Goal: Navigation & Orientation: Find specific page/section

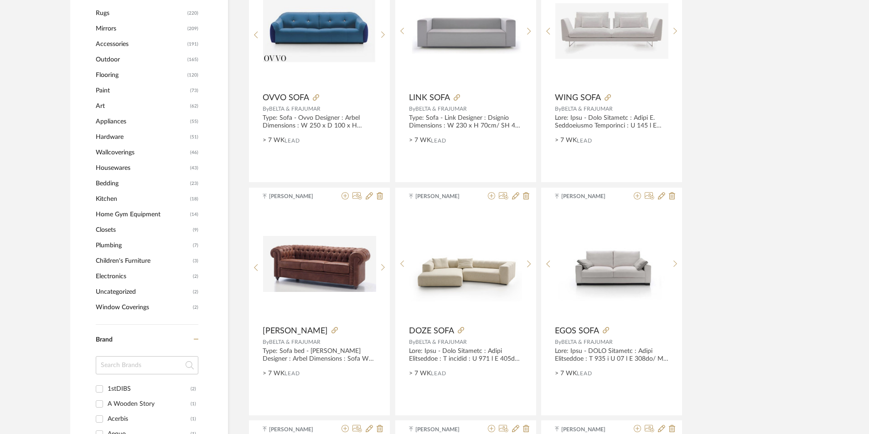
scroll to position [638, 0]
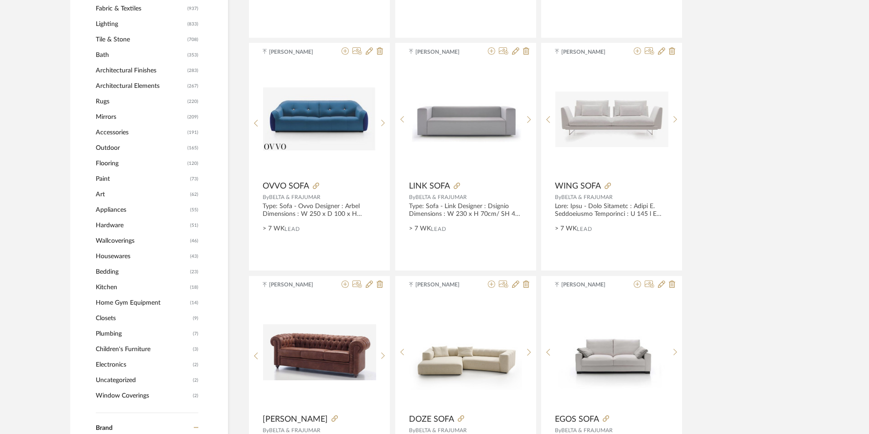
drag, startPoint x: 125, startPoint y: 212, endPoint x: 131, endPoint y: 211, distance: 6.5
click at [131, 211] on span "Appliances" at bounding box center [142, 209] width 92 height 15
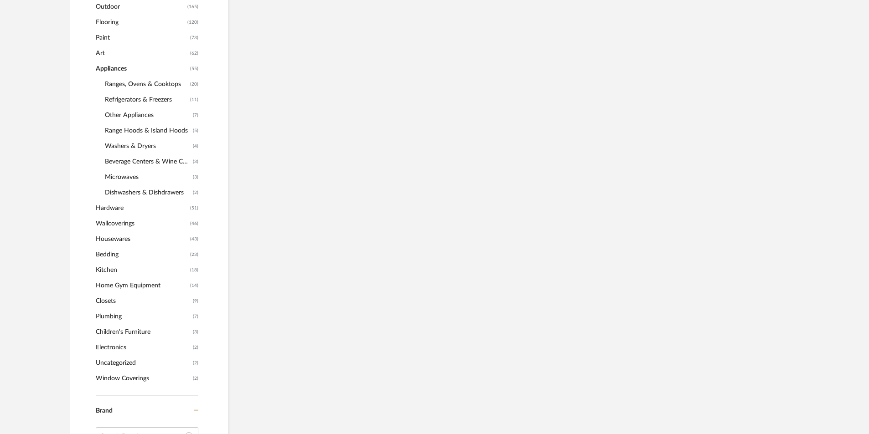
scroll to position [497, 0]
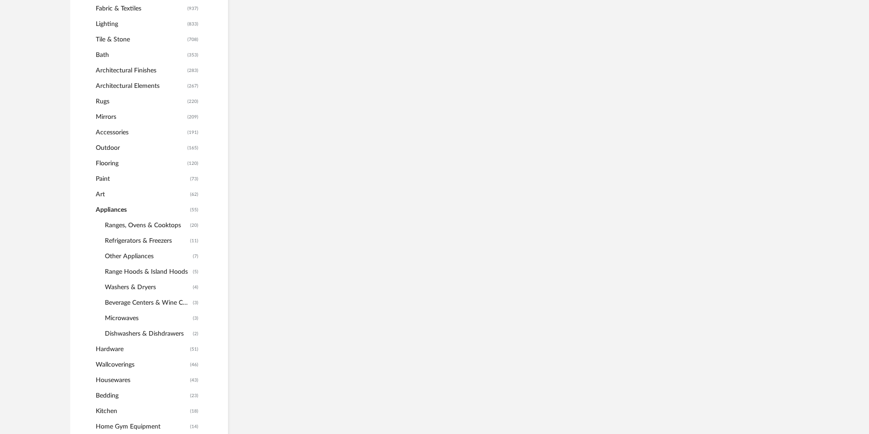
scroll to position [406, 0]
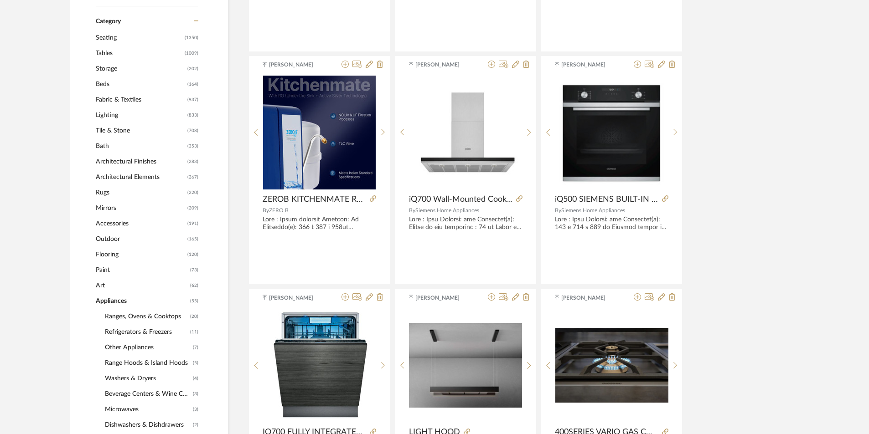
click at [128, 127] on span "Tile & Stone" at bounding box center [140, 130] width 89 height 15
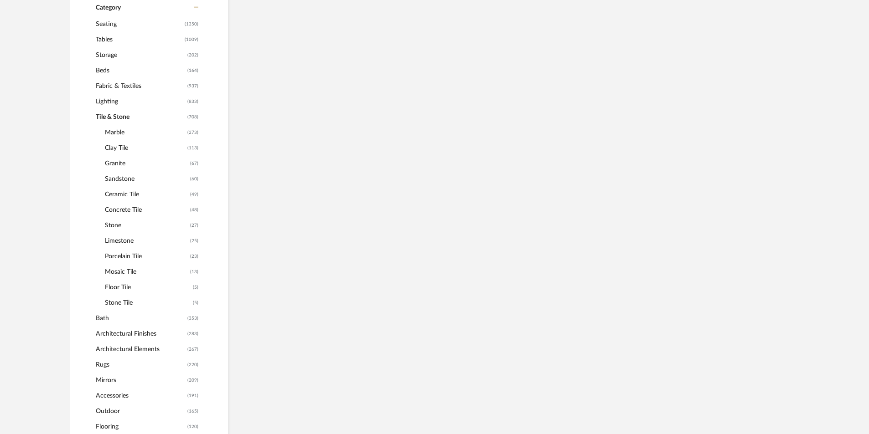
scroll to position [392, 0]
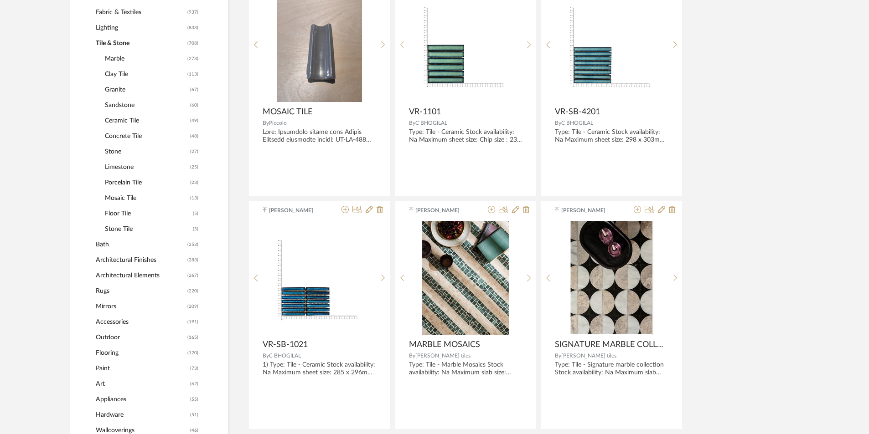
scroll to position [483, 0]
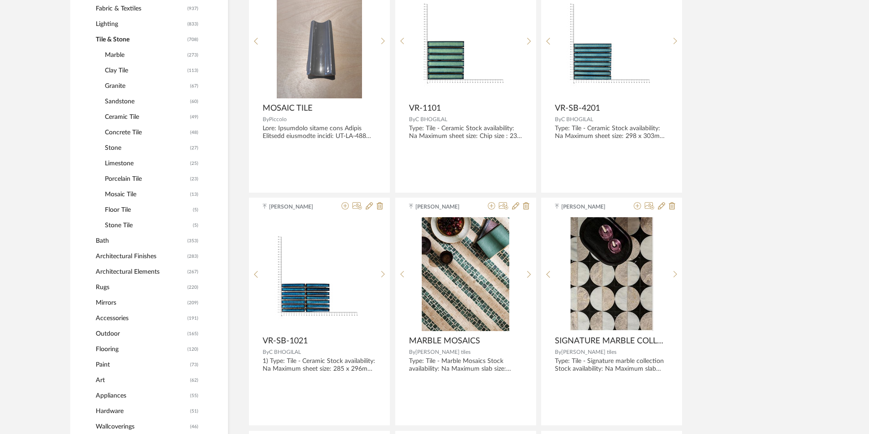
click at [121, 392] on span "Appliances" at bounding box center [142, 395] width 92 height 15
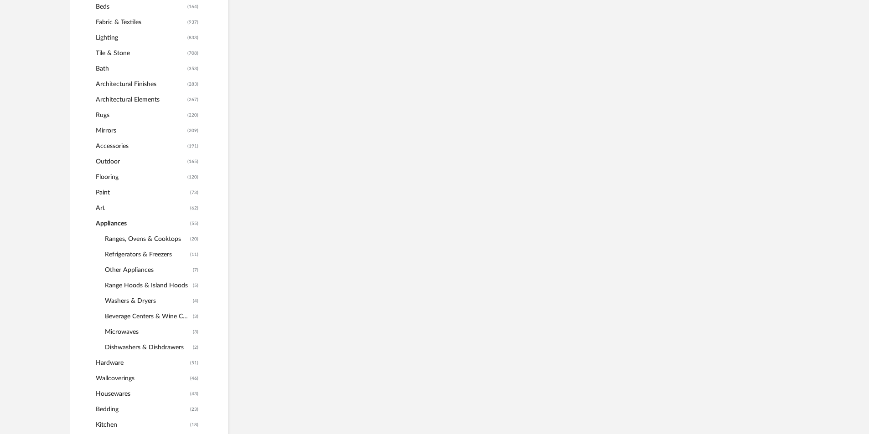
scroll to position [497, 0]
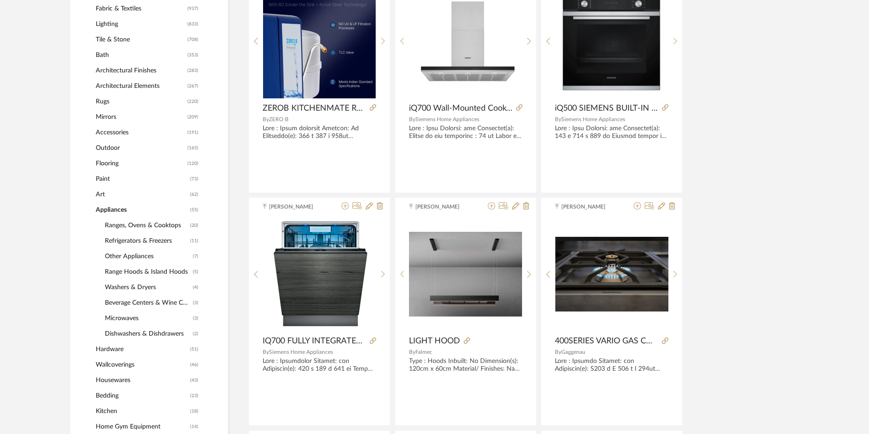
click at [145, 223] on span "Ranges, Ovens & Cooktops" at bounding box center [146, 225] width 83 height 15
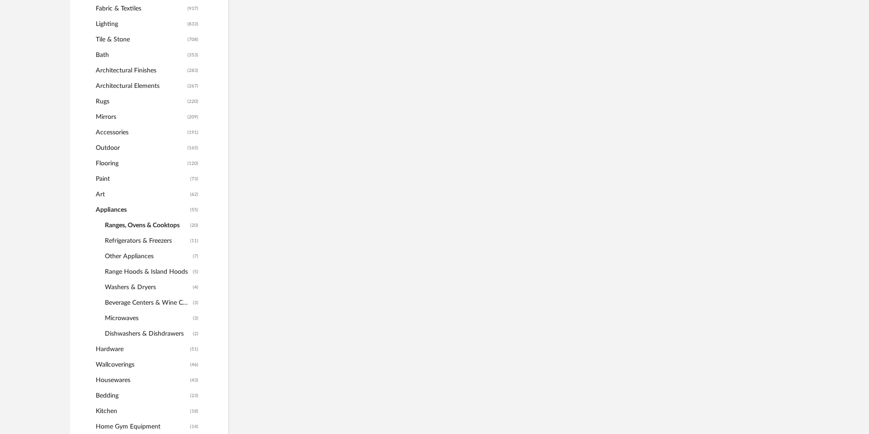
scroll to position [489, 0]
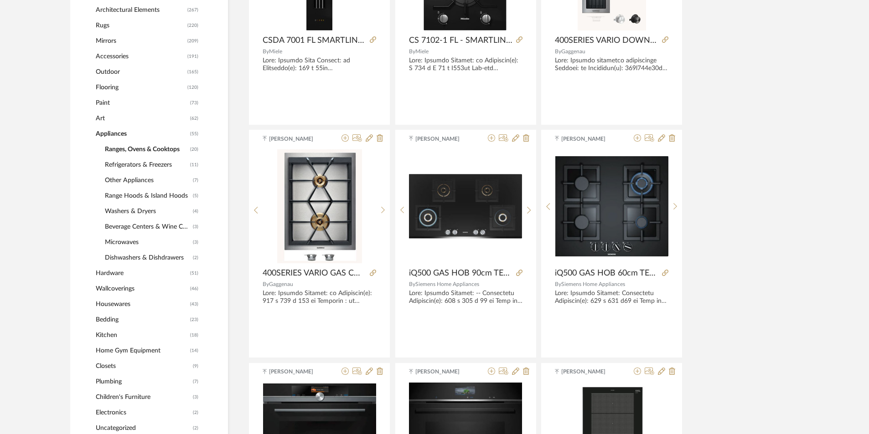
scroll to position [534, 0]
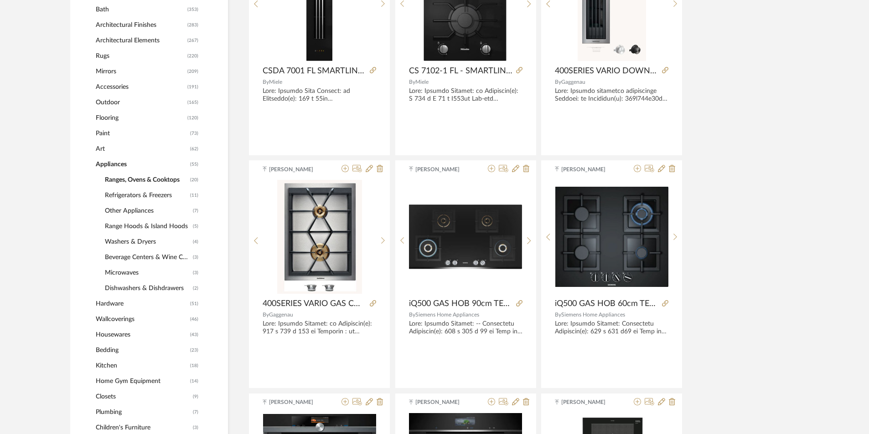
click at [120, 165] on span "Appliances" at bounding box center [142, 164] width 92 height 15
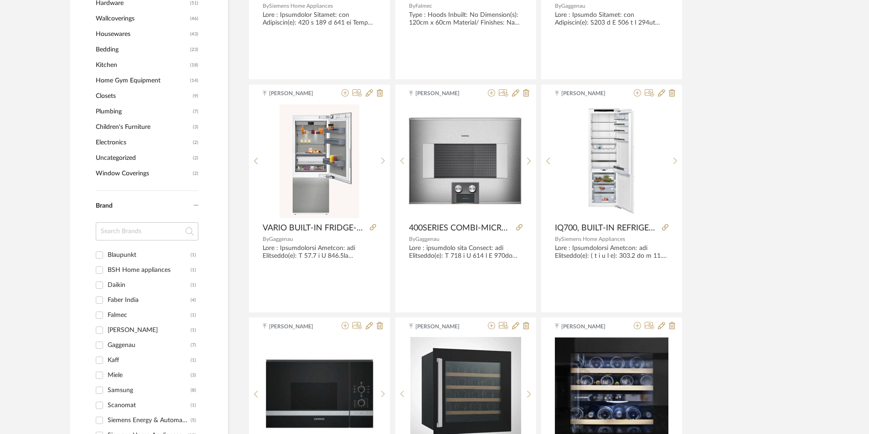
drag, startPoint x: 122, startPoint y: 156, endPoint x: 150, endPoint y: 243, distance: 91.1
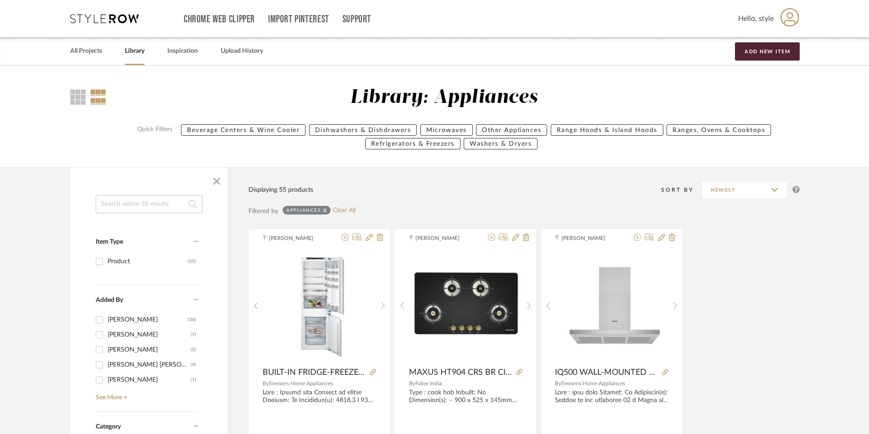
drag, startPoint x: 118, startPoint y: 124, endPoint x: 128, endPoint y: 67, distance: 57.9
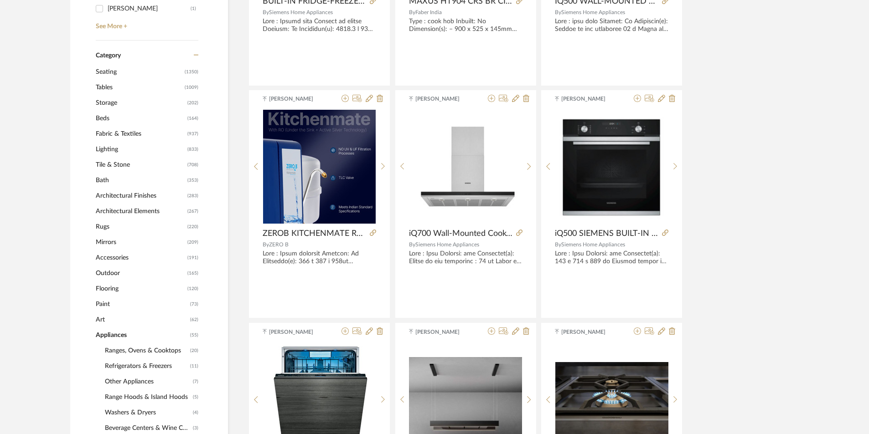
drag, startPoint x: 149, startPoint y: 188, endPoint x: 143, endPoint y: 163, distance: 26.2
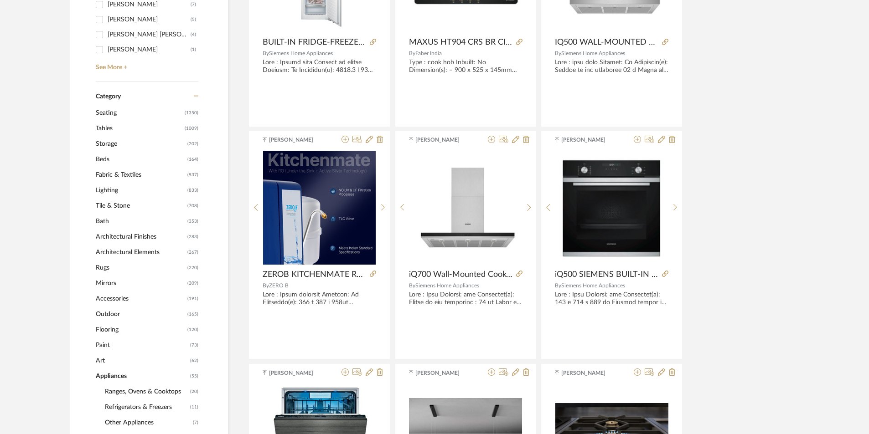
drag, startPoint x: 113, startPoint y: 183, endPoint x: 109, endPoint y: 168, distance: 15.4
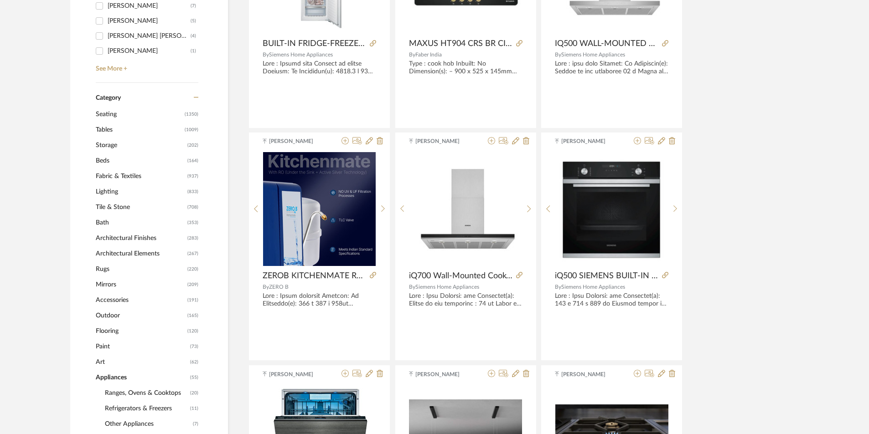
click at [121, 202] on span "Tile & Stone" at bounding box center [140, 207] width 89 height 15
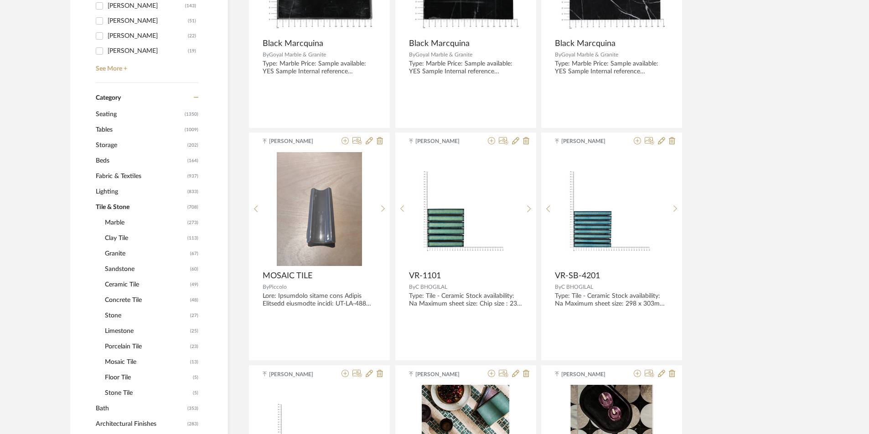
click at [124, 395] on span "Stone Tile" at bounding box center [148, 393] width 86 height 15
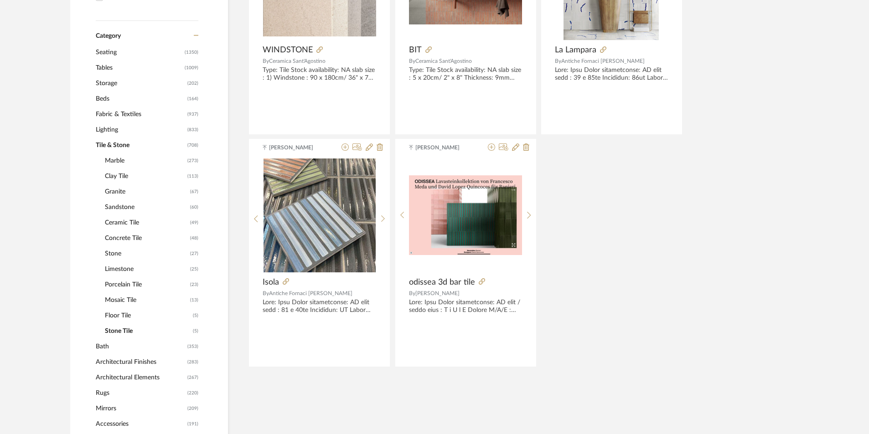
scroll to position [315, 0]
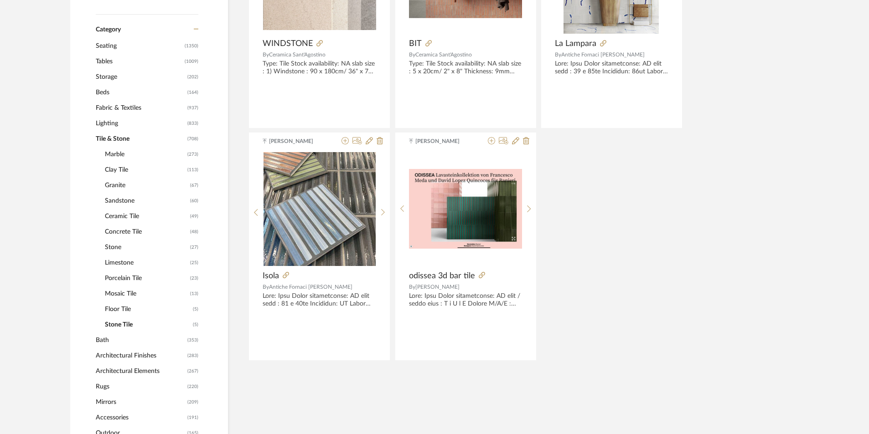
click at [118, 310] on span "Floor Tile" at bounding box center [148, 309] width 86 height 15
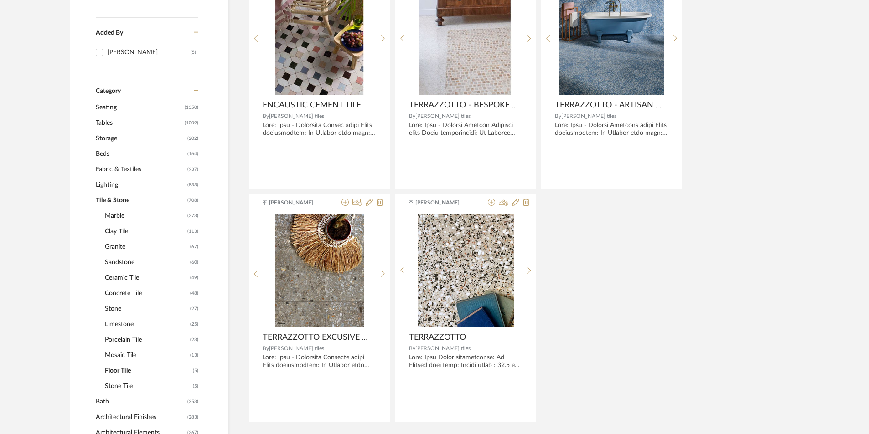
scroll to position [270, 0]
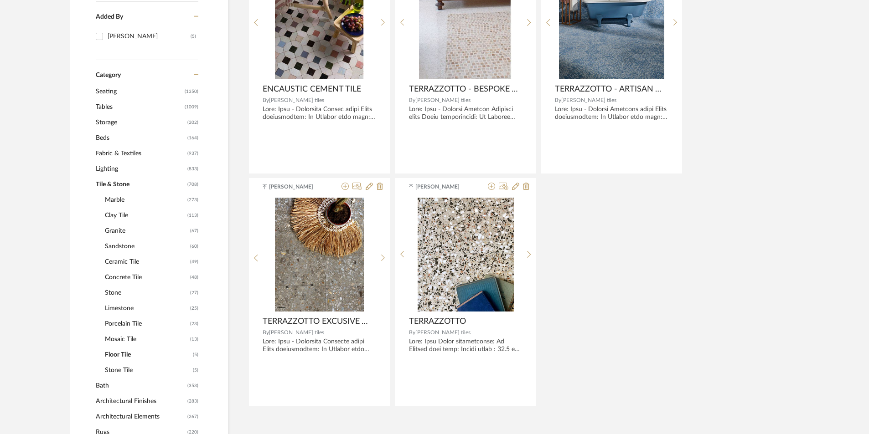
click at [124, 339] on span "Mosaic Tile" at bounding box center [146, 339] width 83 height 15
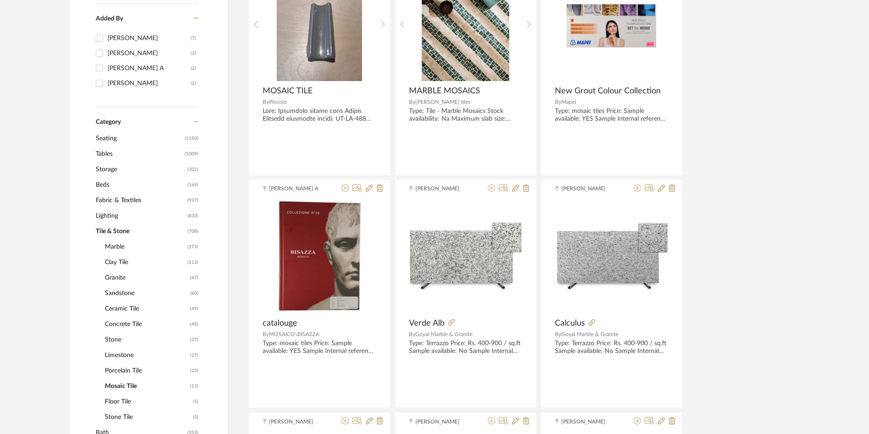
scroll to position [270, 0]
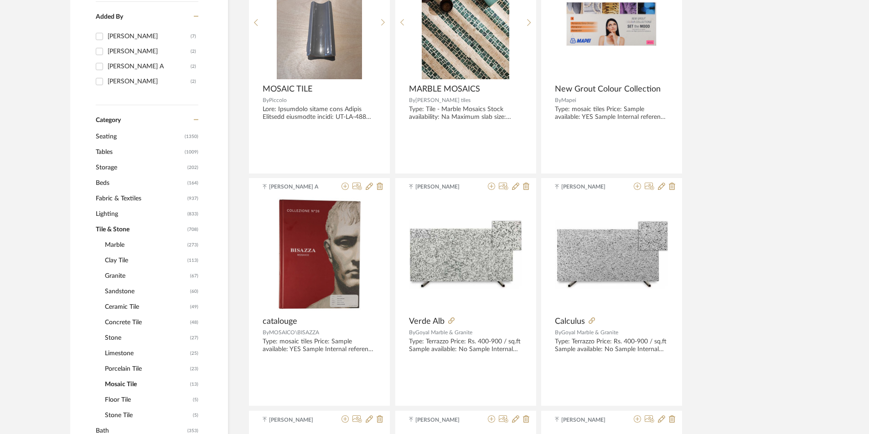
click at [124, 367] on span "Porcelain Tile" at bounding box center [146, 369] width 83 height 15
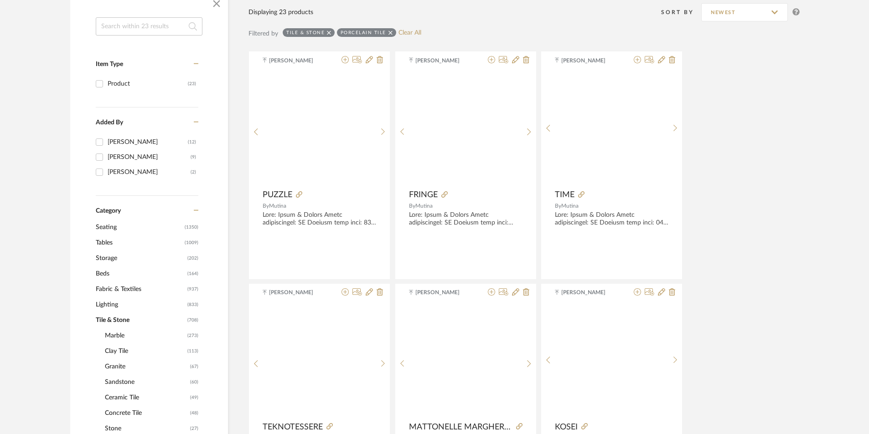
scroll to position [182, 0]
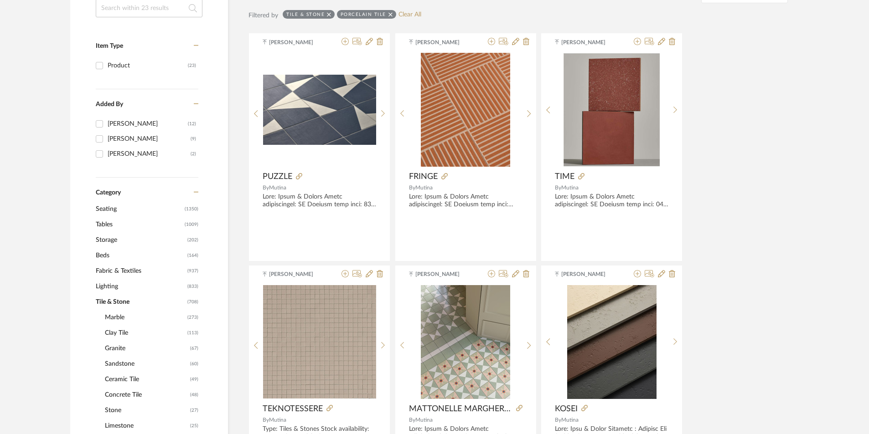
click at [118, 347] on span "Granite" at bounding box center [146, 348] width 83 height 15
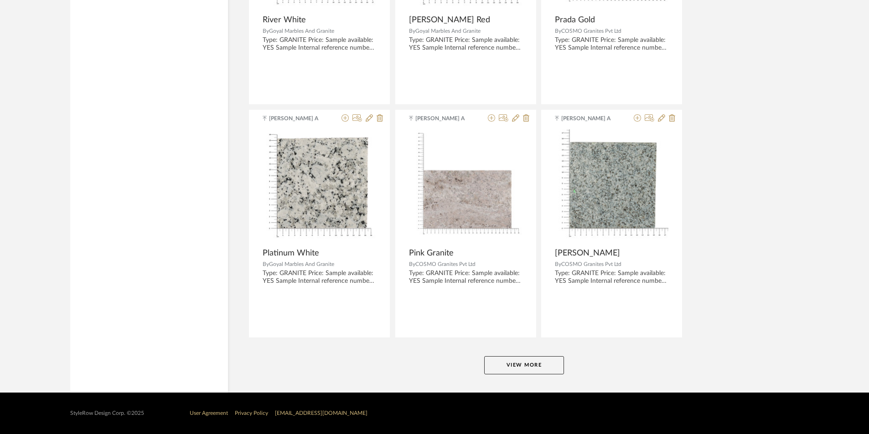
scroll to position [2671, 0]
